Goal: Task Accomplishment & Management: Complete application form

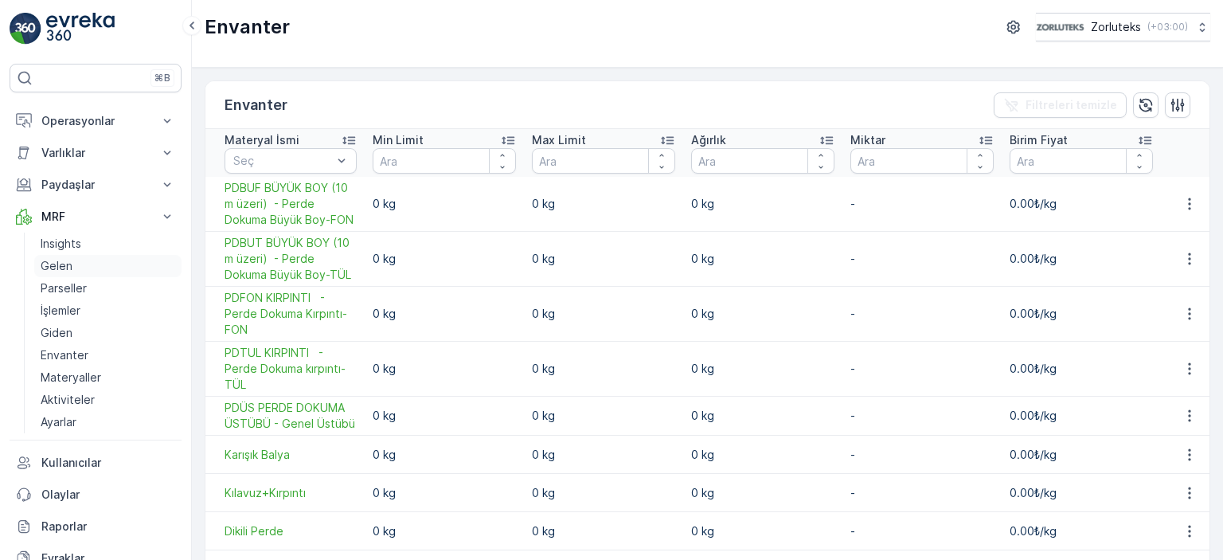
drag, startPoint x: 48, startPoint y: 258, endPoint x: 70, endPoint y: 271, distance: 25.7
click at [48, 259] on p "Gelen" at bounding box center [57, 266] width 32 height 16
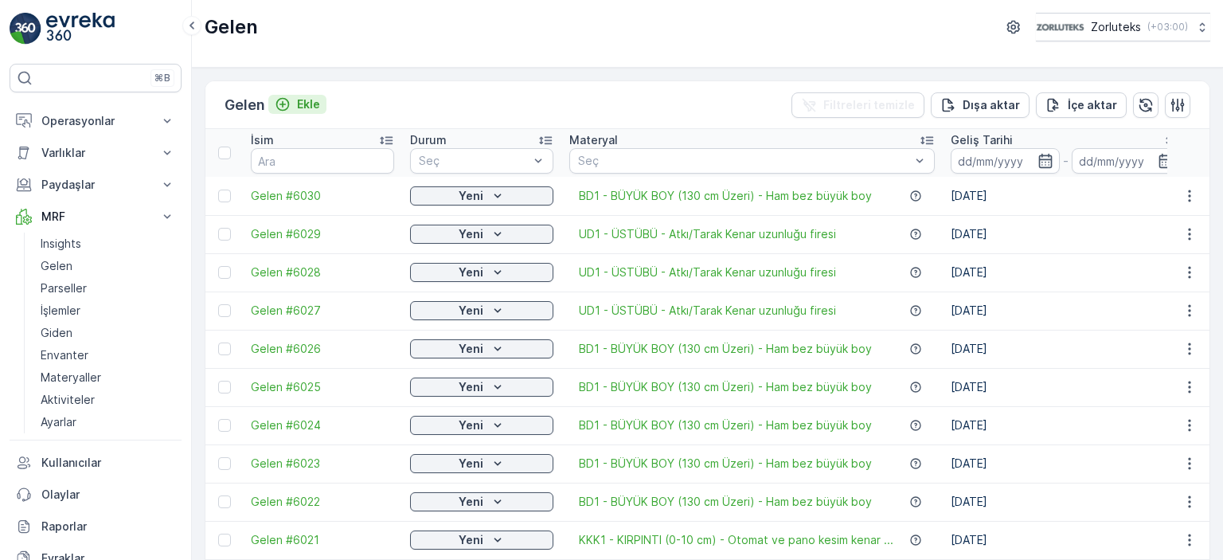
click at [302, 98] on p "Ekle" at bounding box center [308, 104] width 23 height 16
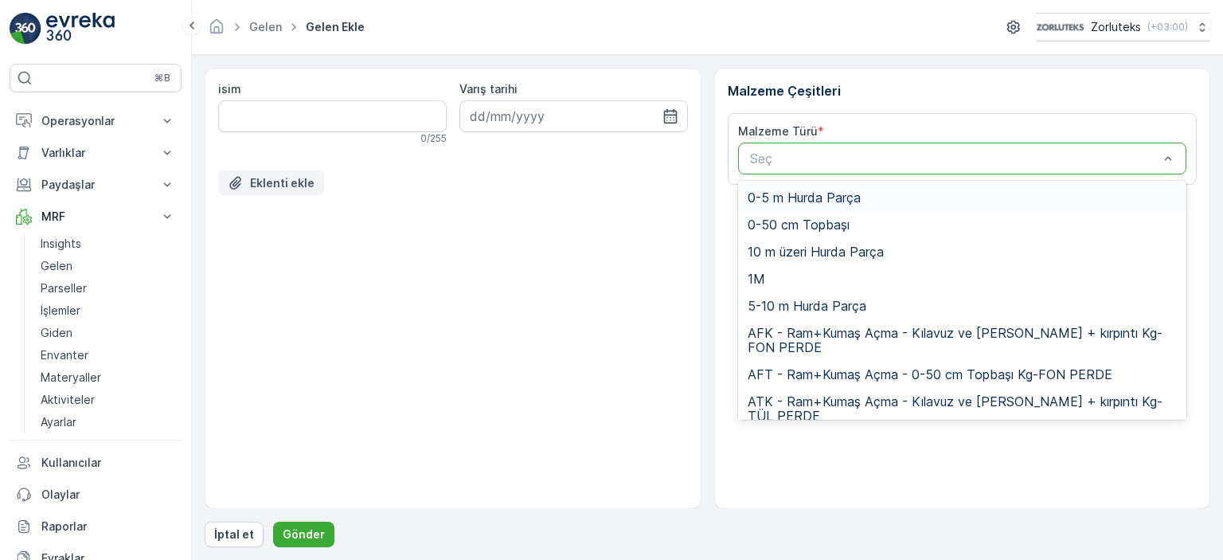
click at [281, 180] on p "Eklenti ekle" at bounding box center [282, 183] width 64 height 16
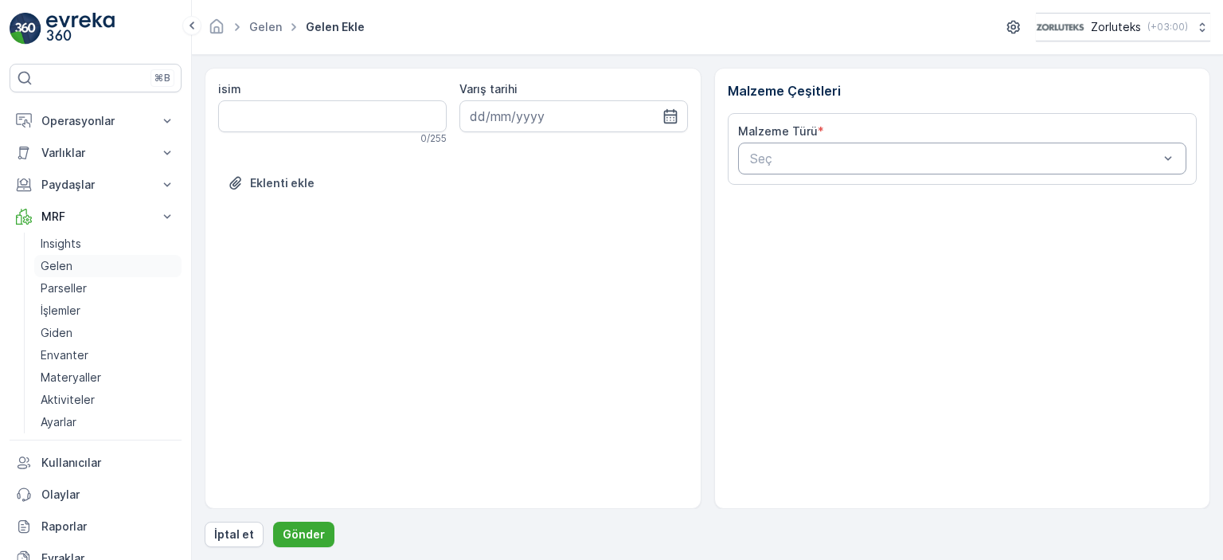
click at [60, 259] on p "Gelen" at bounding box center [57, 266] width 32 height 16
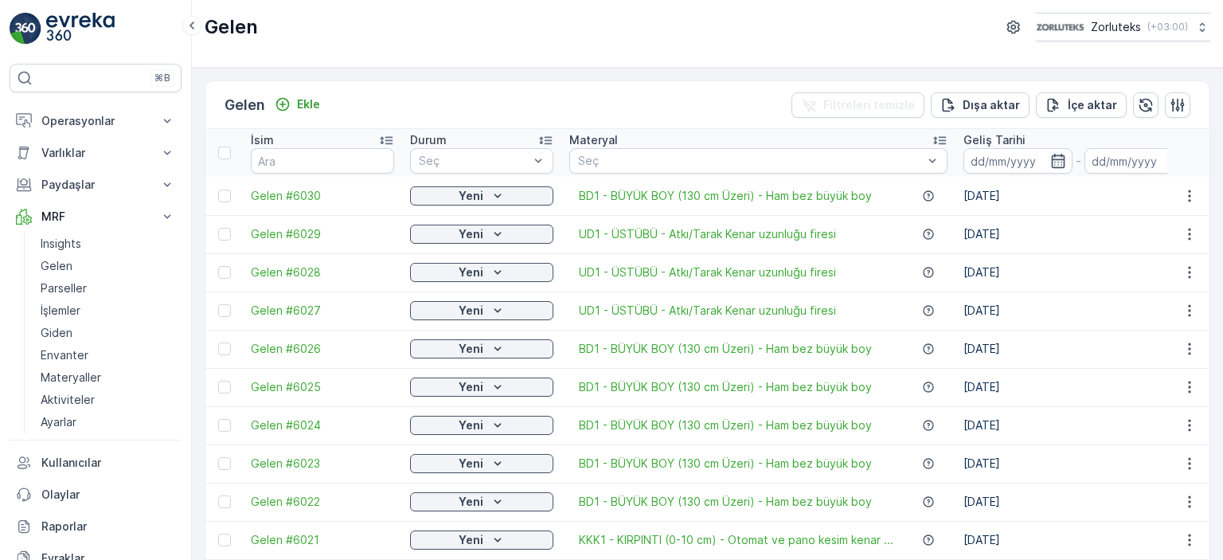
click at [529, 107] on div "Gelen Ekle Filtreleri temizle Dışa aktar İçe aktar" at bounding box center [707, 105] width 1004 height 48
click at [61, 264] on p "Gelen" at bounding box center [57, 266] width 32 height 16
click at [51, 265] on p "Gelen" at bounding box center [57, 266] width 32 height 16
drag, startPoint x: 51, startPoint y: 266, endPoint x: 501, endPoint y: 554, distance: 534.8
click at [51, 266] on p "Gelen" at bounding box center [57, 266] width 32 height 16
